Goal: Task Accomplishment & Management: Use online tool/utility

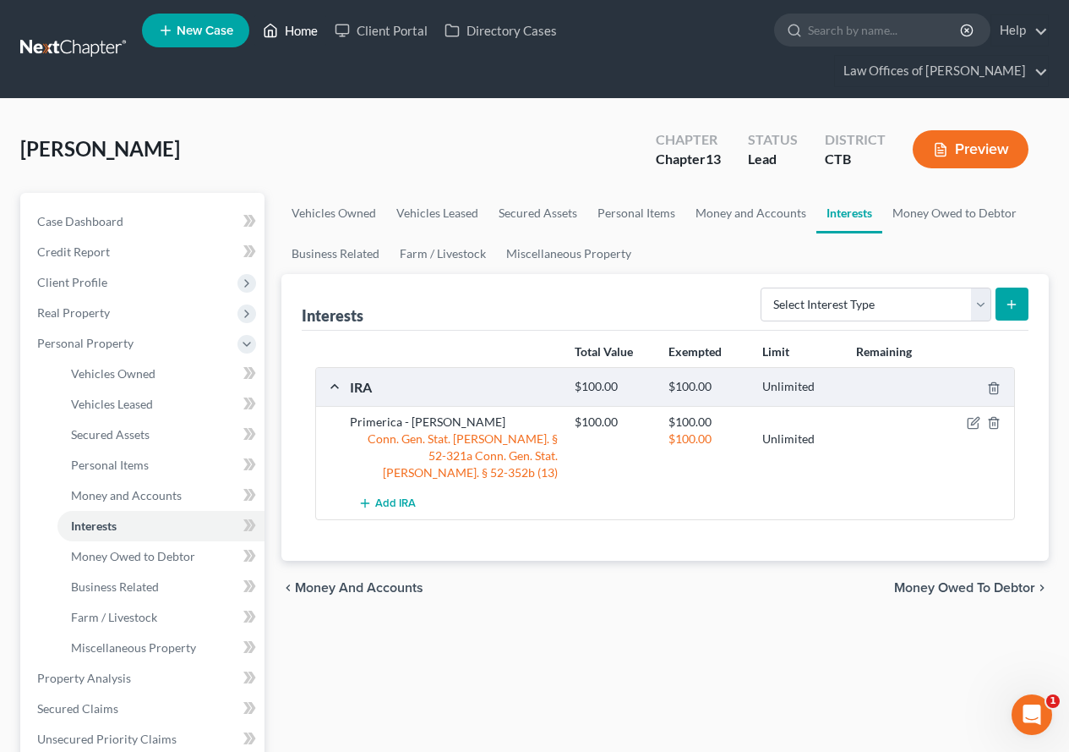
click at [301, 30] on link "Home" at bounding box center [290, 30] width 72 height 30
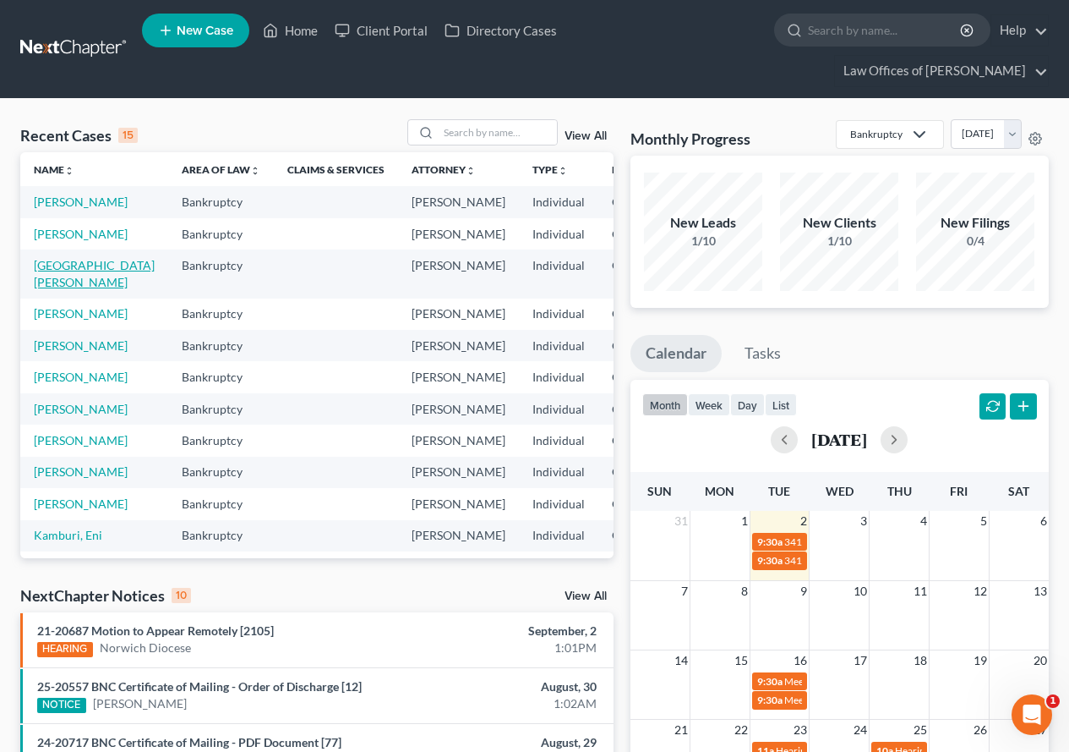
click at [52, 289] on link "[GEOGRAPHIC_DATA][PERSON_NAME]" at bounding box center [94, 273] width 121 height 31
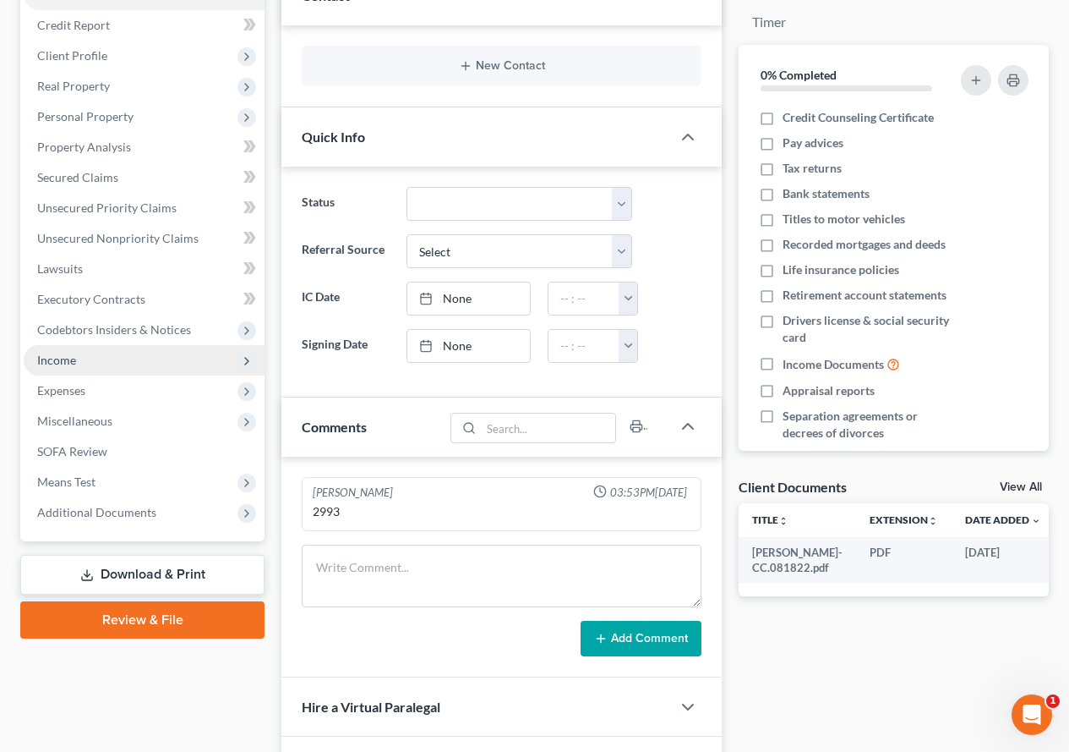
scroll to position [254, 0]
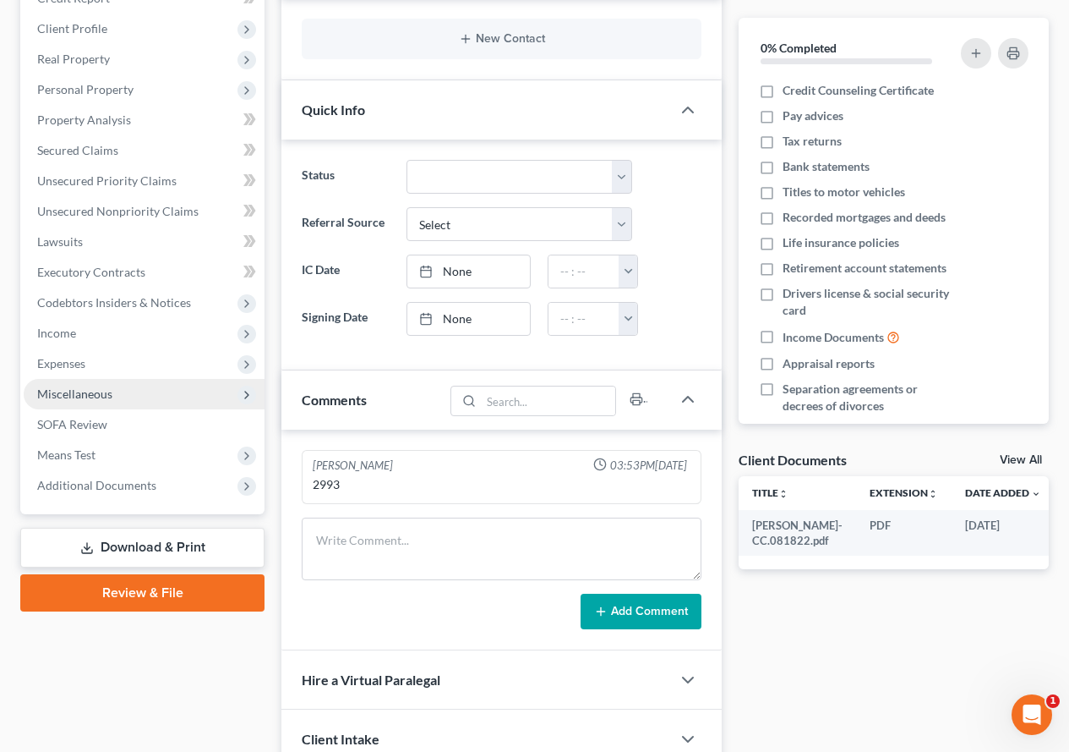
click at [65, 396] on span "Miscellaneous" at bounding box center [74, 393] width 75 height 14
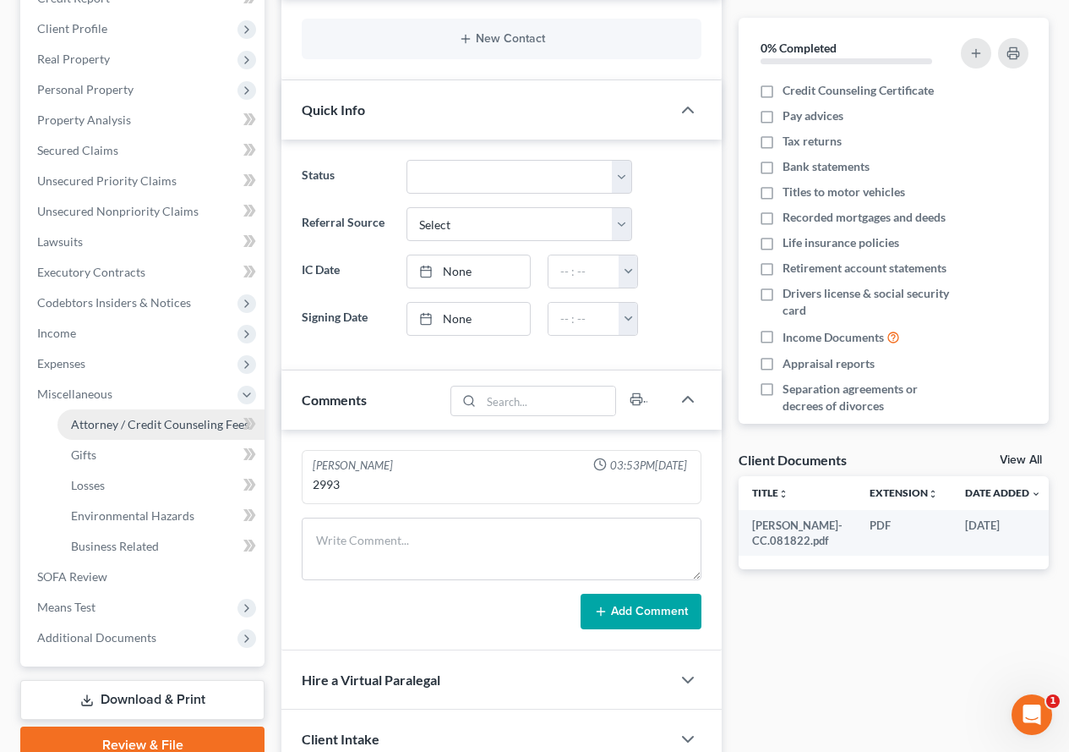
click at [158, 428] on span "Attorney / Credit Counseling Fees" at bounding box center [160, 424] width 178 height 14
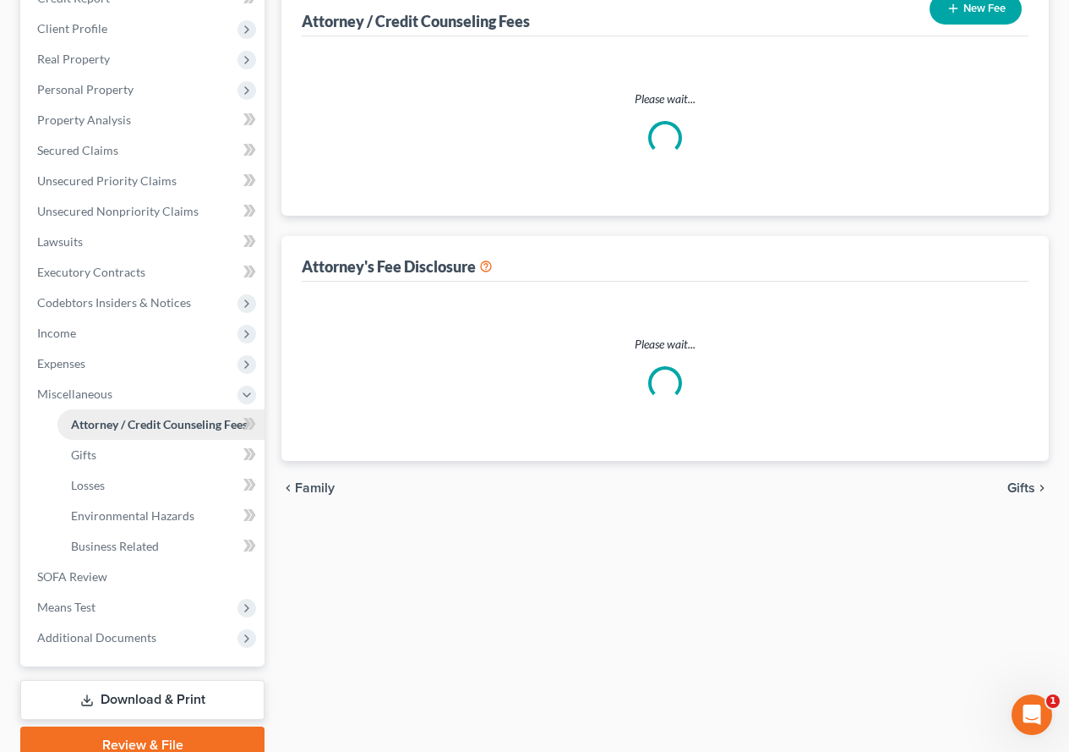
scroll to position [19, 0]
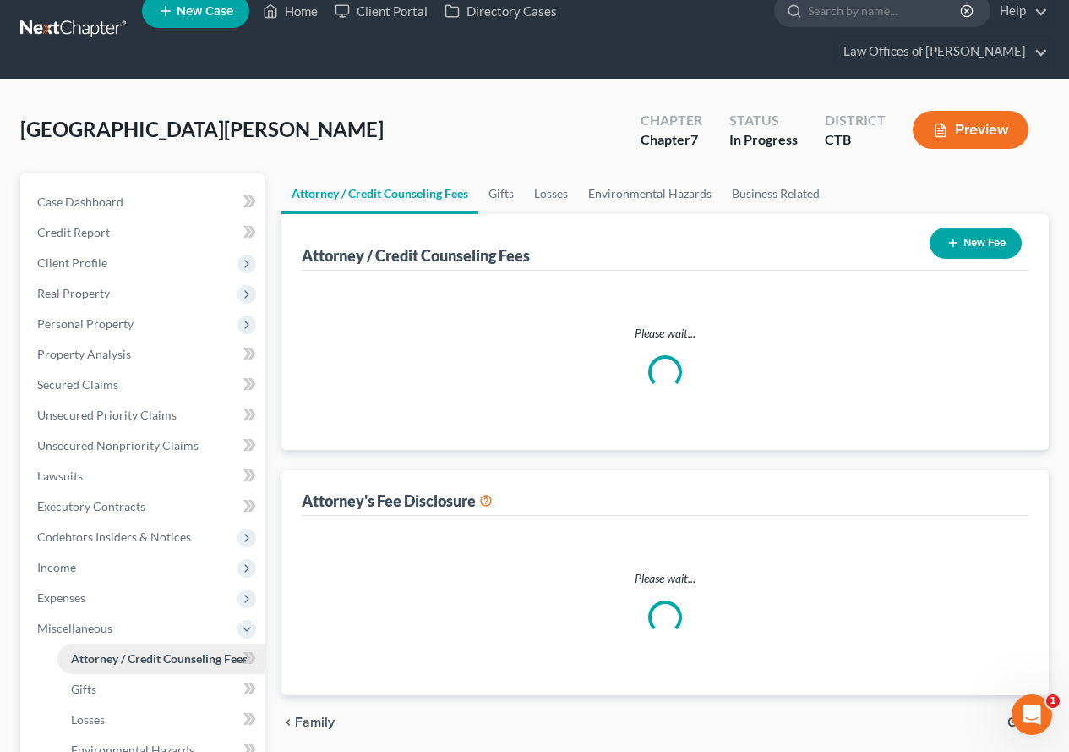
select select "0"
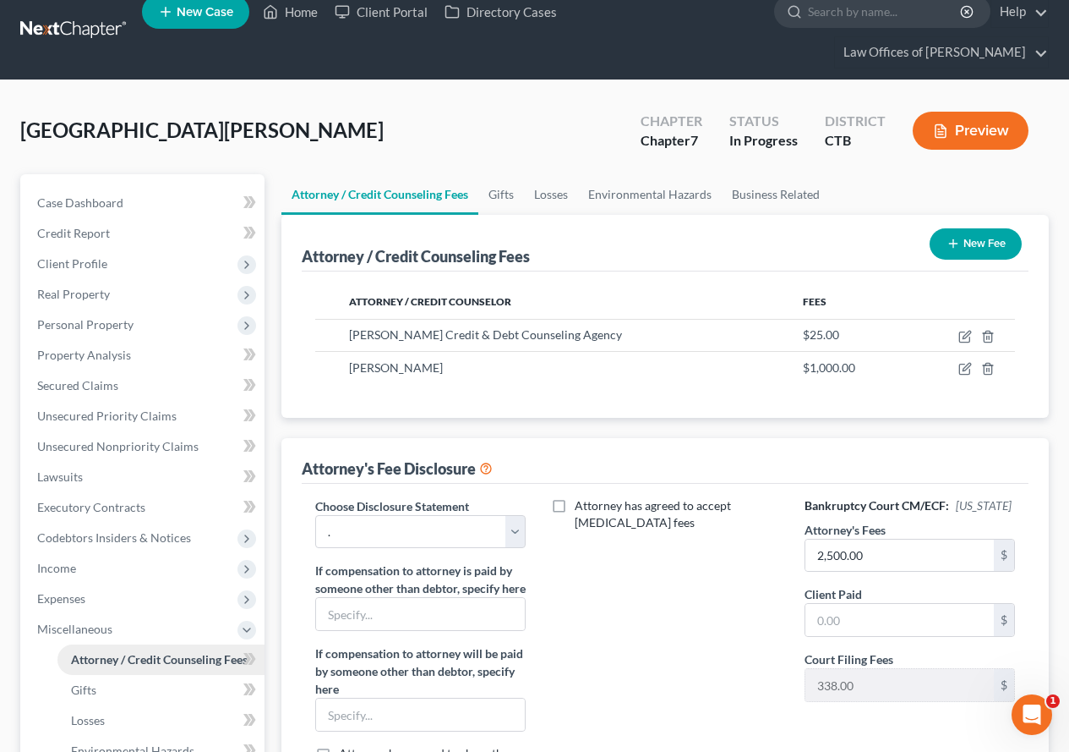
scroll to position [0, 0]
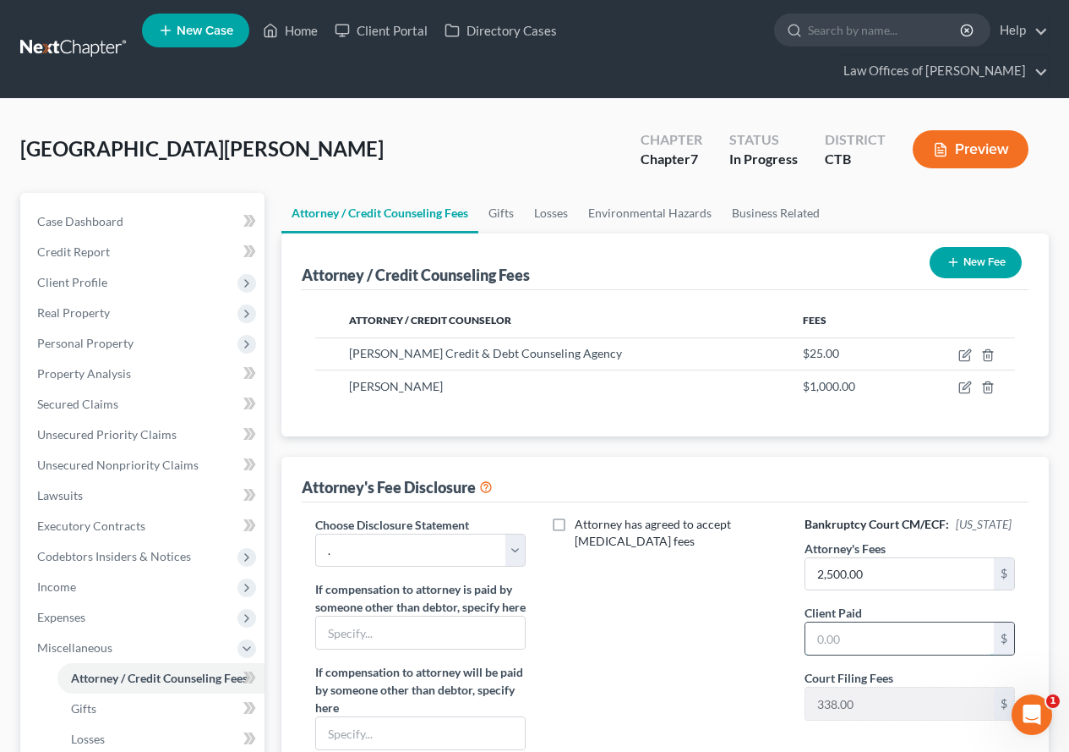
click at [854, 654] on input "text" at bounding box center [900, 638] width 189 height 32
type input "2,500.00"
click at [961, 388] on icon "button" at bounding box center [966, 387] width 14 height 14
select select "6"
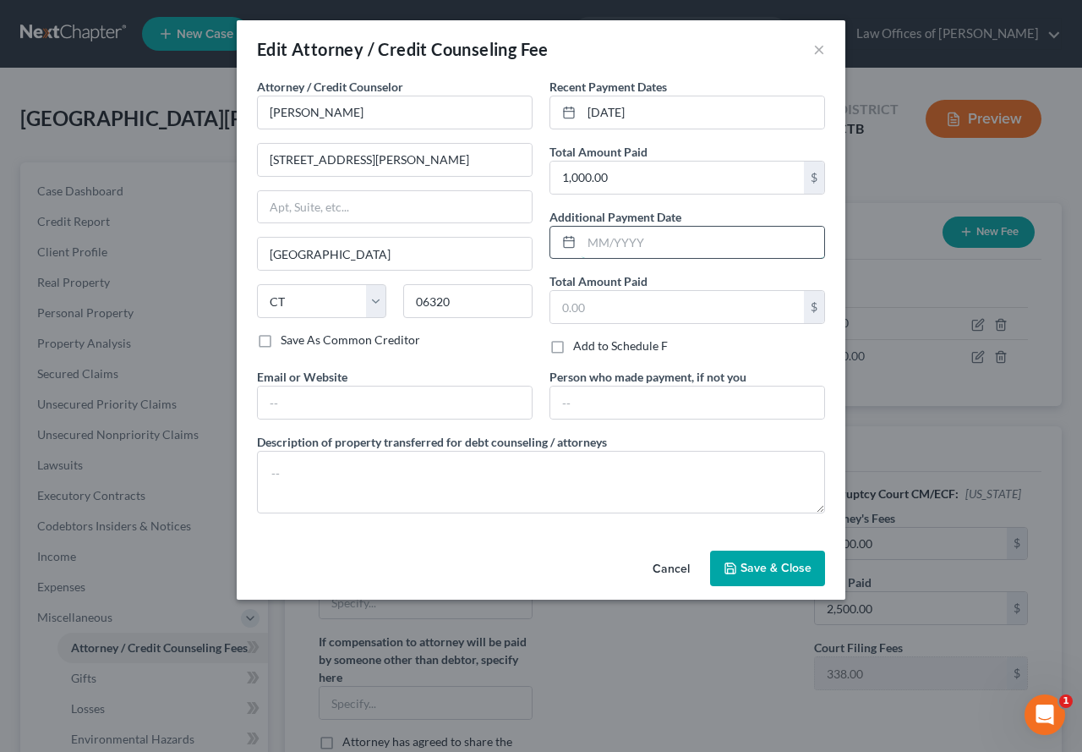
click at [592, 240] on input "text" at bounding box center [703, 243] width 243 height 32
type input "[DATE]"
click at [588, 309] on input "text" at bounding box center [677, 307] width 254 height 32
type input "1,500.00"
click at [746, 566] on span "Save & Close" at bounding box center [776, 567] width 71 height 14
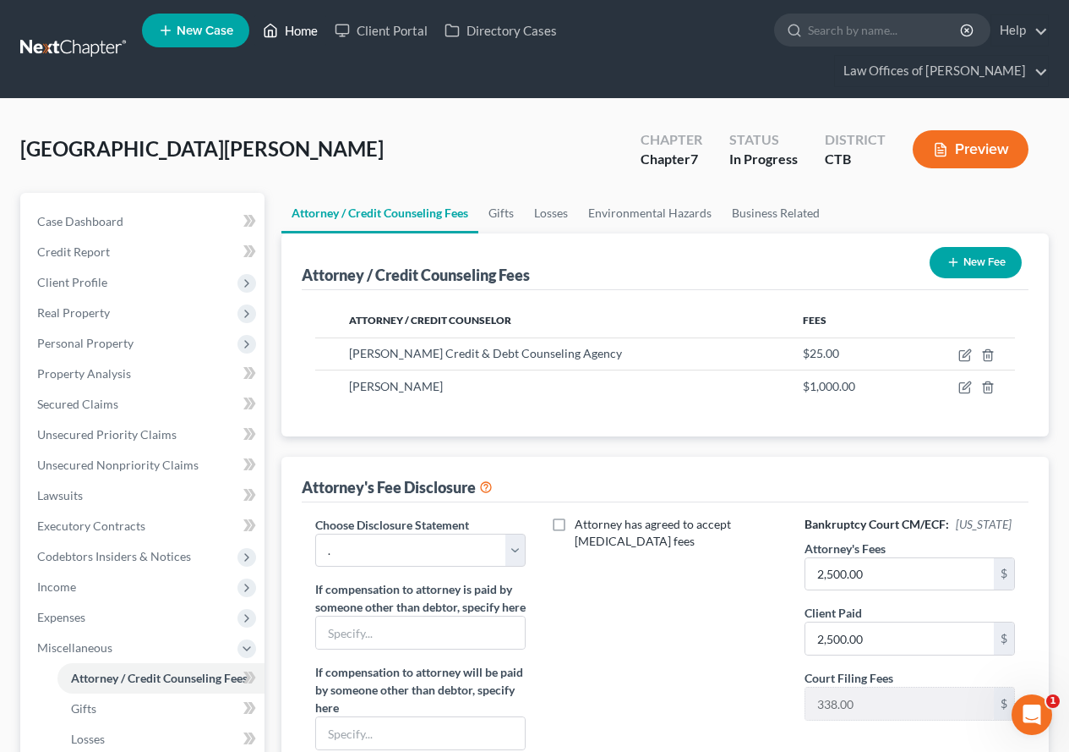
click at [293, 28] on link "Home" at bounding box center [290, 30] width 72 height 30
